Goal: Check status: Check status

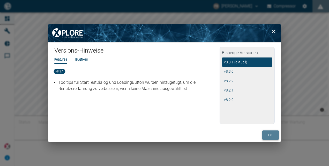
click at [267, 136] on button "ok" at bounding box center [270, 136] width 17 height 10
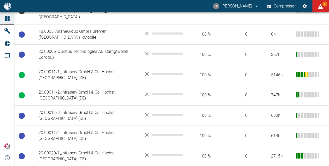
scroll to position [217, 0]
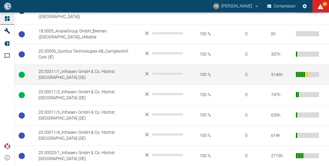
click at [77, 65] on td "20.00011/1_Infraserv GmbH & Co. Höchst [GEOGRAPHIC_DATA] (DE)" at bounding box center [86, 75] width 105 height 20
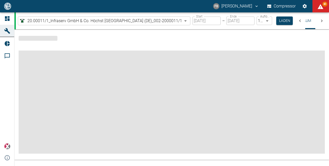
scroll to position [0, 16]
